Goal: Information Seeking & Learning: Learn about a topic

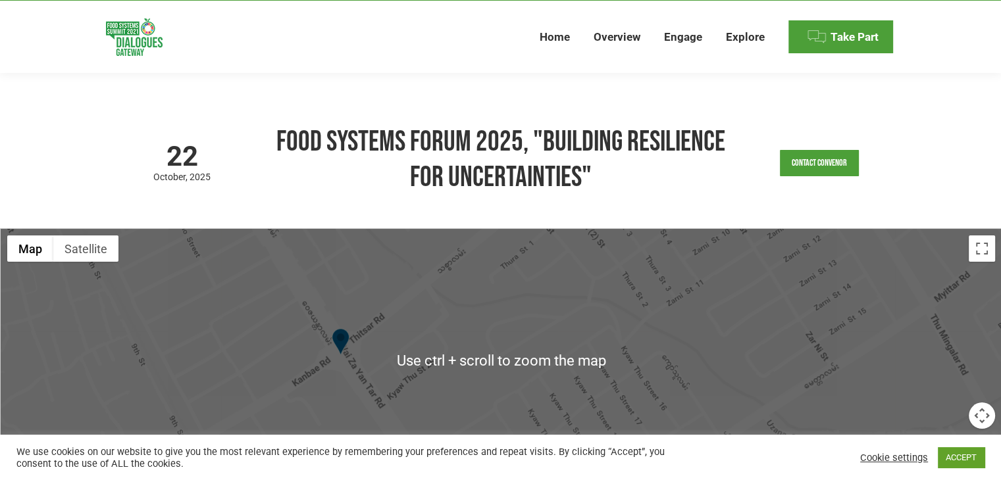
scroll to position [197, 0]
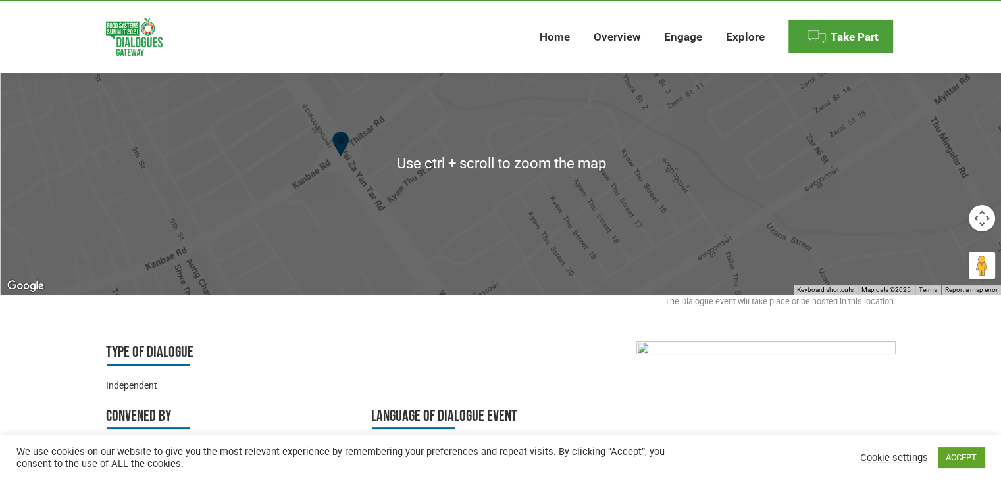
click at [505, 236] on div at bounding box center [501, 163] width 1001 height 263
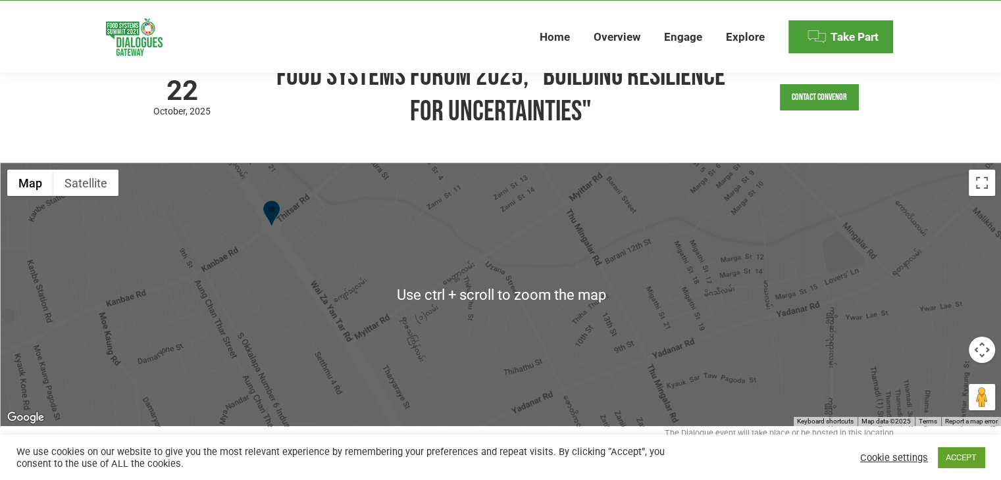
scroll to position [132, 0]
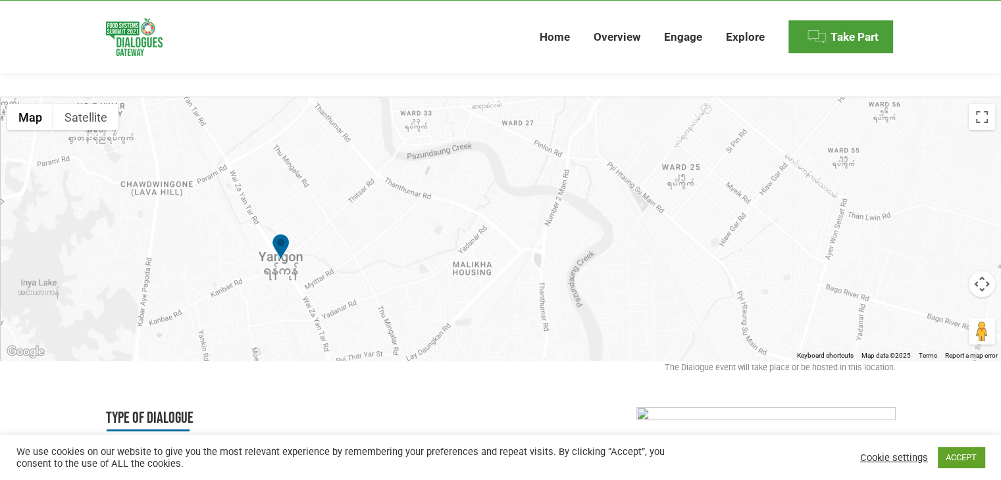
click at [282, 251] on img at bounding box center [281, 249] width 18 height 30
click at [276, 243] on img at bounding box center [281, 249] width 18 height 30
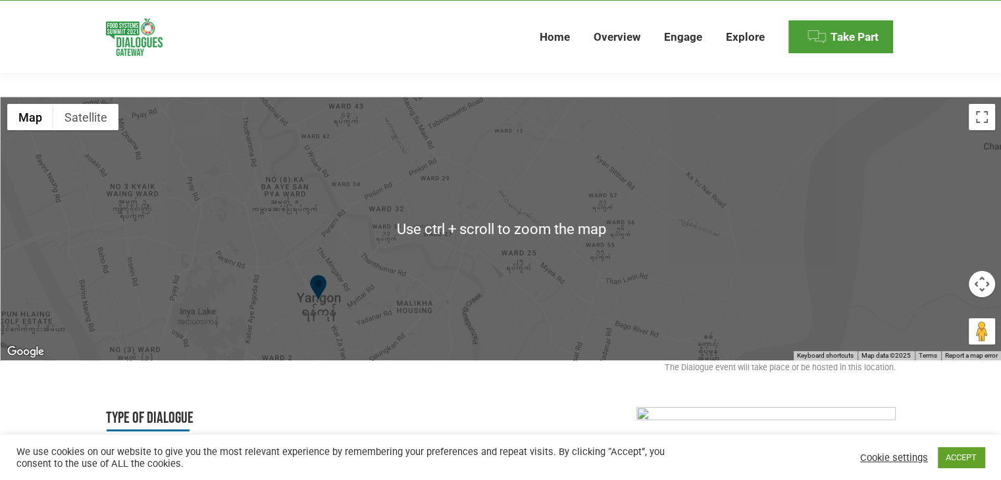
scroll to position [263, 0]
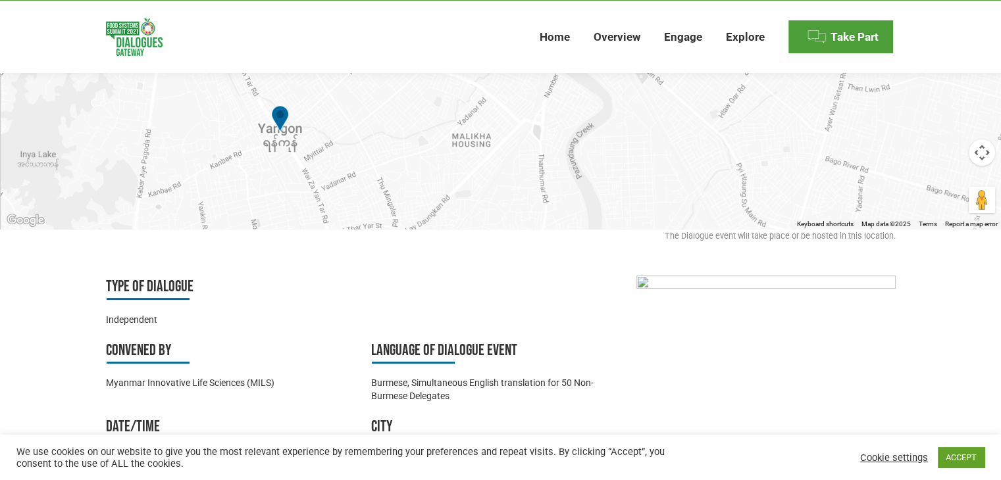
click at [282, 137] on div at bounding box center [501, 97] width 1001 height 263
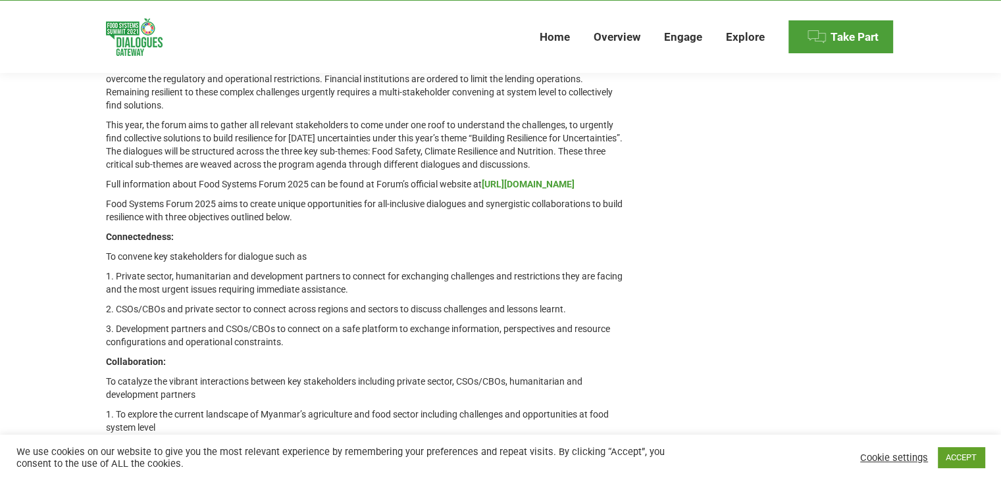
scroll to position [1053, 0]
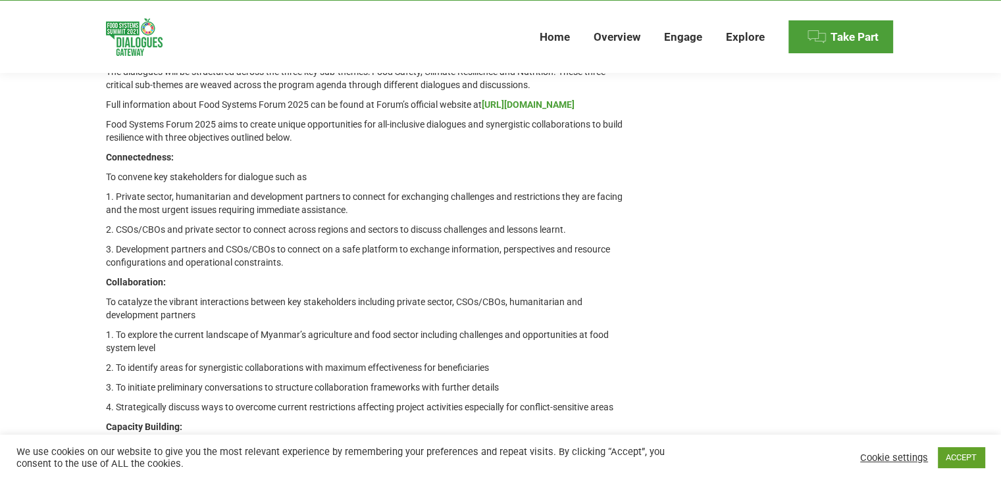
click at [482, 110] on strong "[URL][DOMAIN_NAME]" at bounding box center [528, 104] width 93 height 11
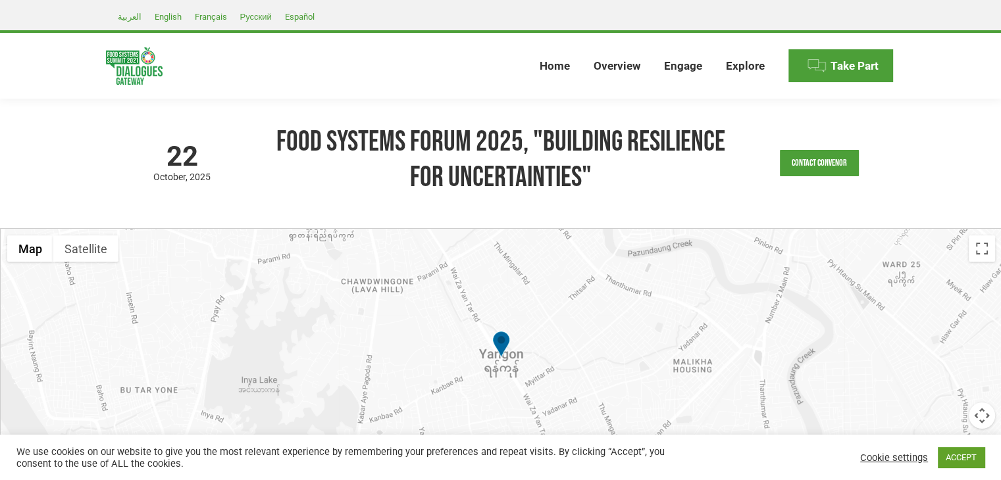
click at [719, 66] on li "Explore Explore Dialogues Explore Feedback" at bounding box center [745, 66] width 62 height 66
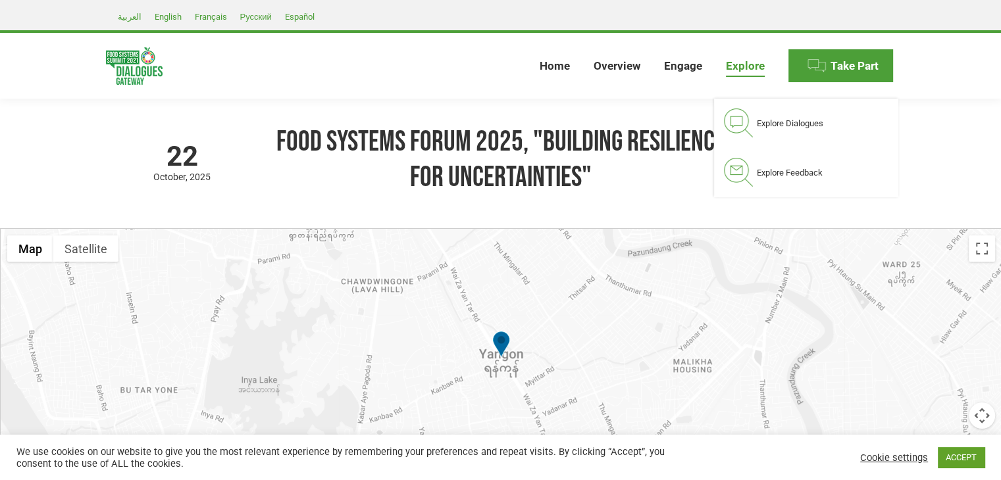
click at [735, 66] on span "Explore" at bounding box center [745, 66] width 39 height 14
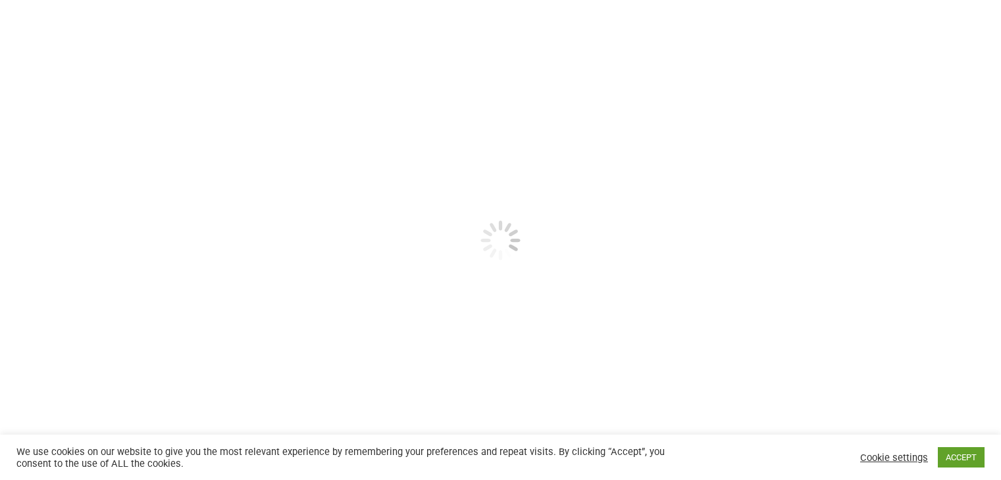
select select
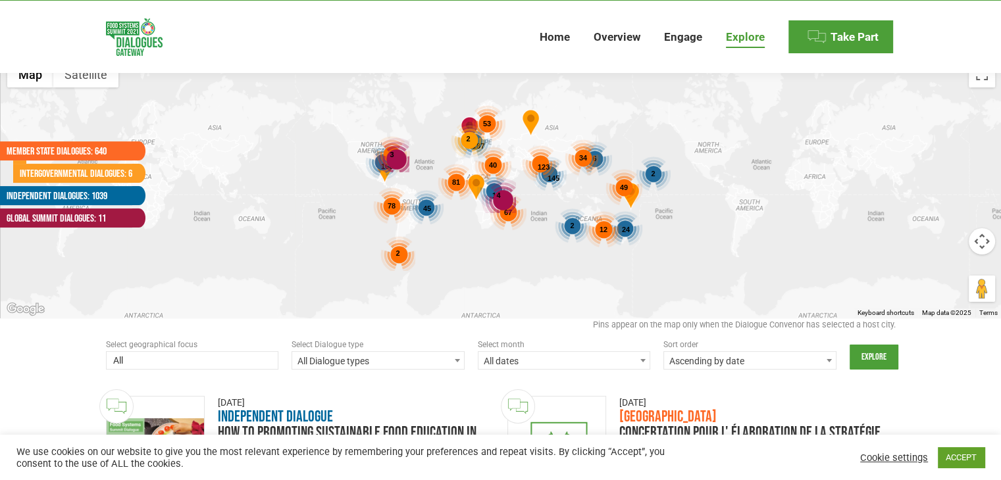
scroll to position [263, 0]
